Goal: Find specific fact: Find specific fact

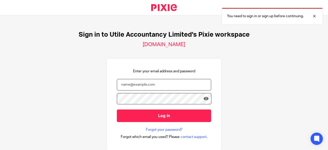
click at [152, 83] on input "email" at bounding box center [164, 85] width 94 height 12
type input "[PERSON_NAME][EMAIL_ADDRESS][DOMAIN_NAME]"
click at [117, 109] on input "Log in" at bounding box center [164, 115] width 94 height 13
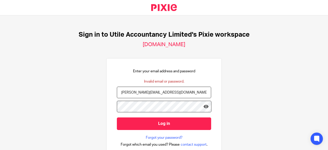
click at [117, 117] on input "Log in" at bounding box center [164, 123] width 94 height 13
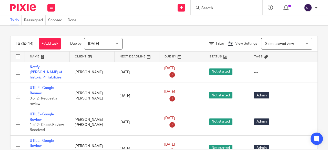
click at [223, 7] on input "Search" at bounding box center [224, 8] width 46 height 5
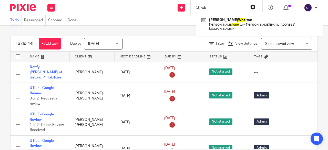
type input "w"
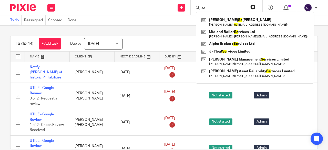
type input "s"
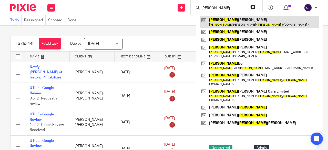
type input "james"
click at [235, 26] on link at bounding box center [259, 22] width 119 height 12
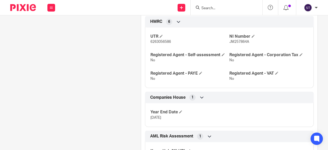
scroll to position [276, 0]
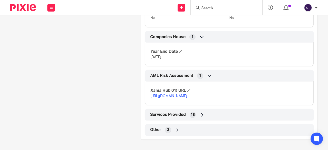
click at [175, 129] on icon at bounding box center [177, 129] width 5 height 5
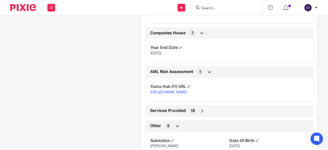
scroll to position [318, 0]
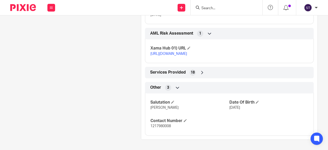
click at [200, 74] on icon at bounding box center [202, 72] width 5 height 5
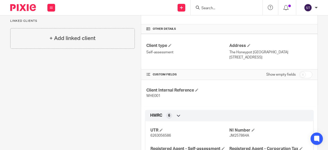
scroll to position [85, 0]
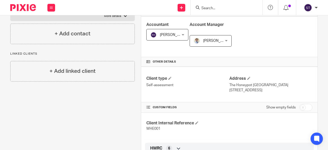
drag, startPoint x: 264, startPoint y: 90, endPoint x: 247, endPoint y: 91, distance: 16.7
click at [247, 91] on p "[STREET_ADDRESS]" at bounding box center [270, 90] width 83 height 5
copy p "B61 9JX"
